Goal: Information Seeking & Learning: Learn about a topic

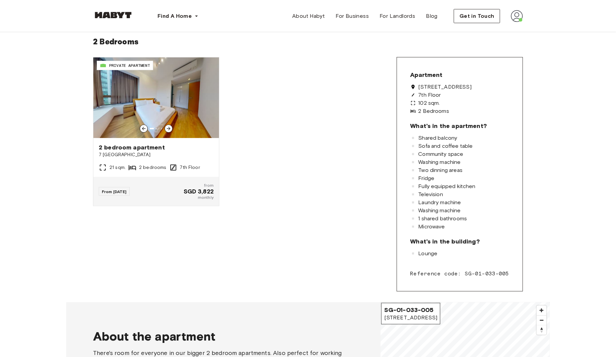
scroll to position [127, 0]
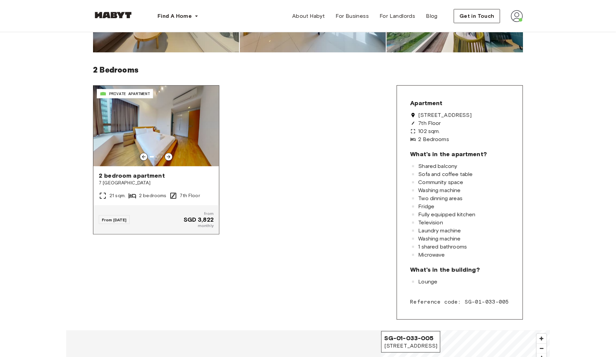
click at [137, 131] on img at bounding box center [156, 126] width 126 height 81
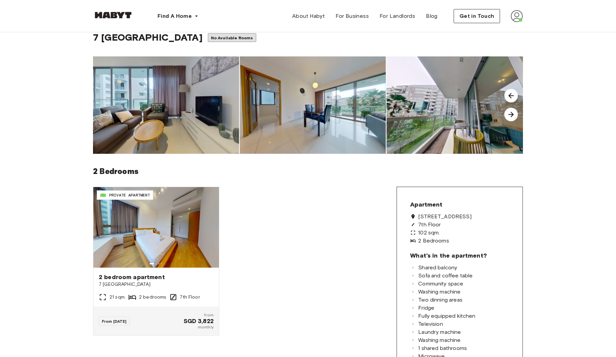
scroll to position [0, 0]
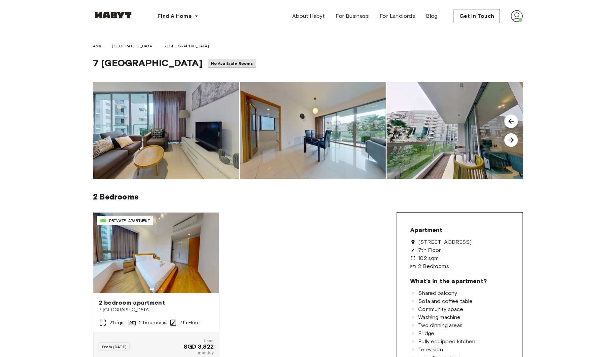
click at [123, 46] on span "[GEOGRAPHIC_DATA]" at bounding box center [133, 46] width 42 height 6
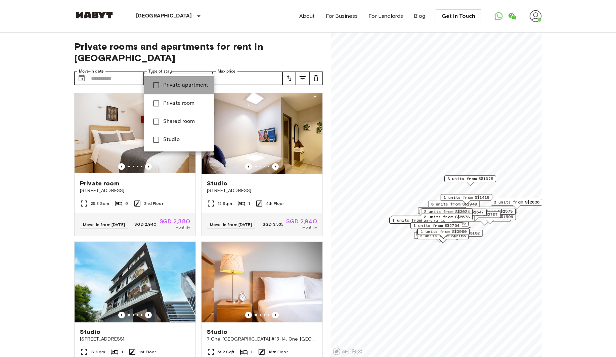
click at [147, 82] on li "Private apartment" at bounding box center [179, 85] width 70 height 18
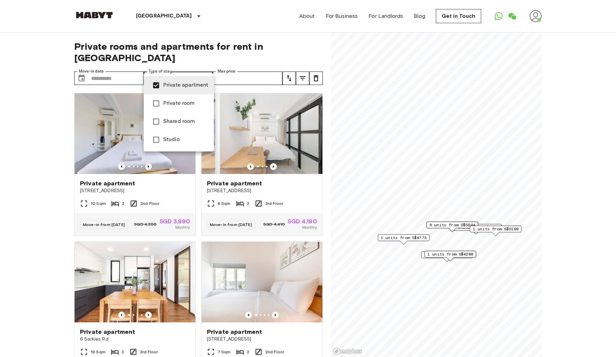
click at [251, 38] on div at bounding box center [308, 178] width 616 height 357
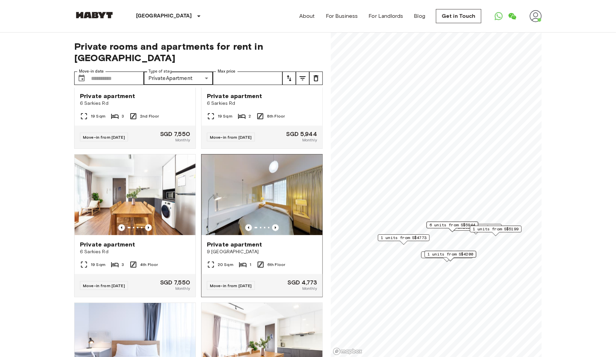
scroll to position [302, 0]
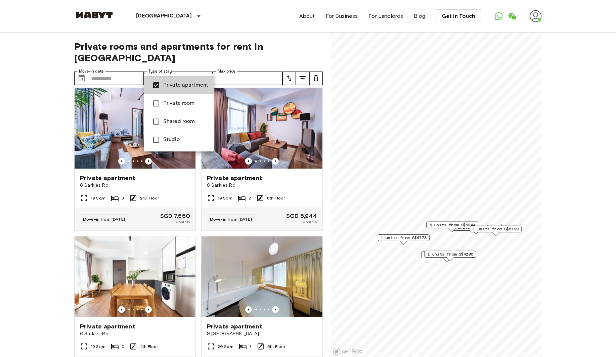
click at [175, 139] on span "Studio" at bounding box center [185, 140] width 45 height 8
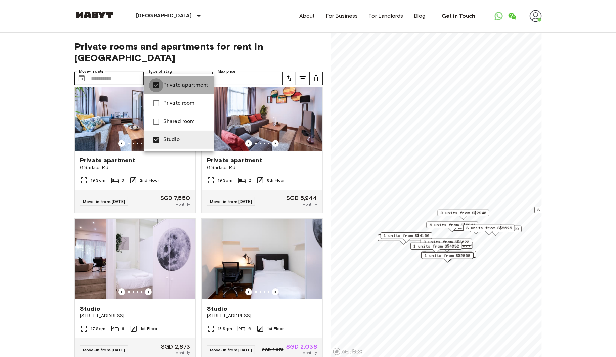
type input "******"
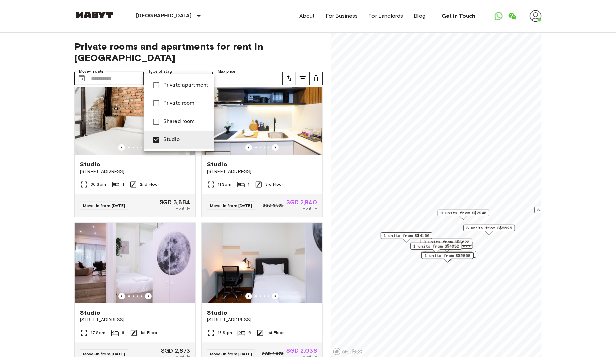
click at [38, 205] on div at bounding box center [308, 178] width 616 height 357
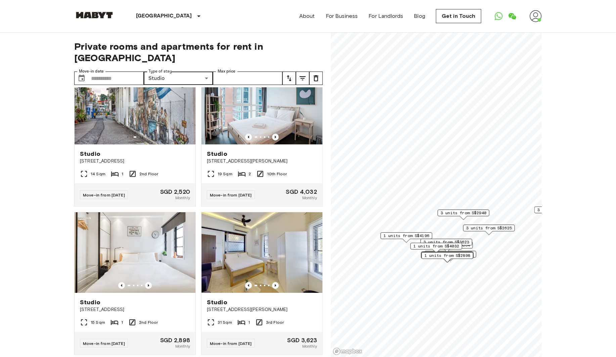
scroll to position [1237, 0]
